Goal: Ask a question

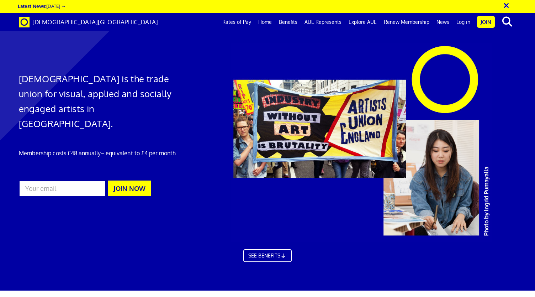
scroll to position [1996, 0]
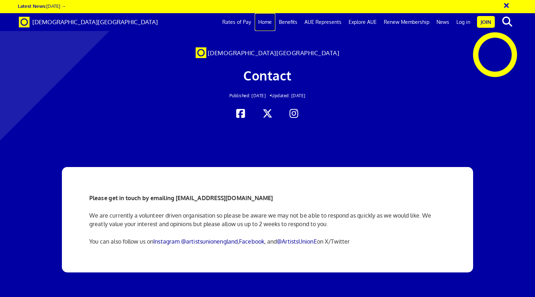
click at [266, 22] on link "Home" at bounding box center [265, 22] width 21 height 18
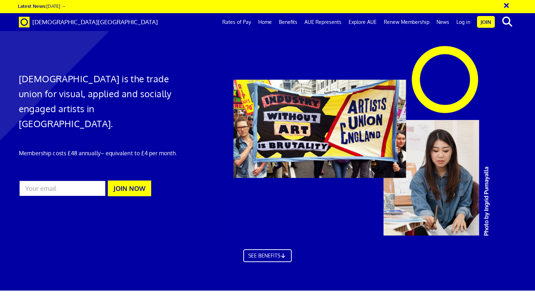
scroll to position [427, 0]
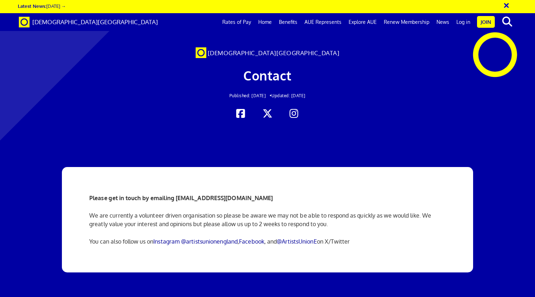
scroll to position [71, 0]
